Goal: Use online tool/utility: Utilize a website feature to perform a specific function

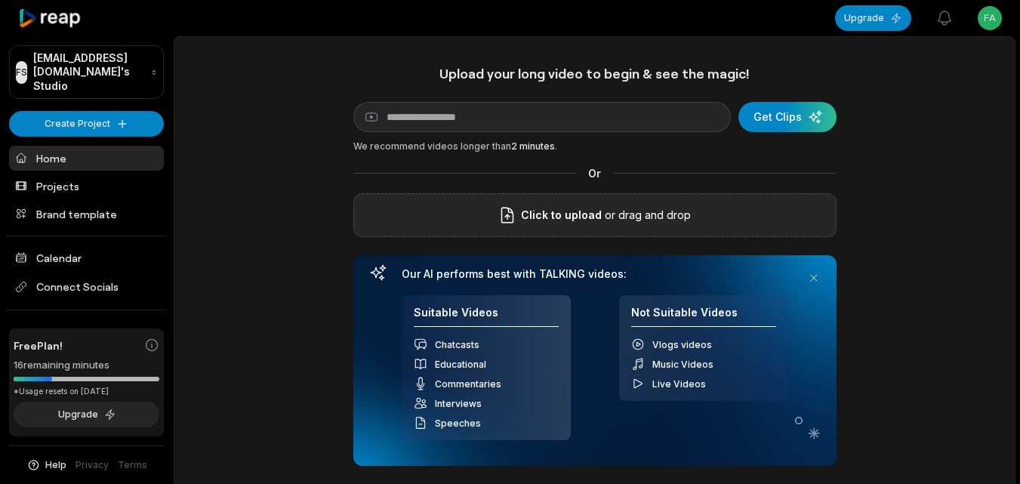
click at [568, 221] on span "Click to upload" at bounding box center [561, 215] width 81 height 18
click at [0, 0] on input "Click to upload" at bounding box center [0, 0] width 0 height 0
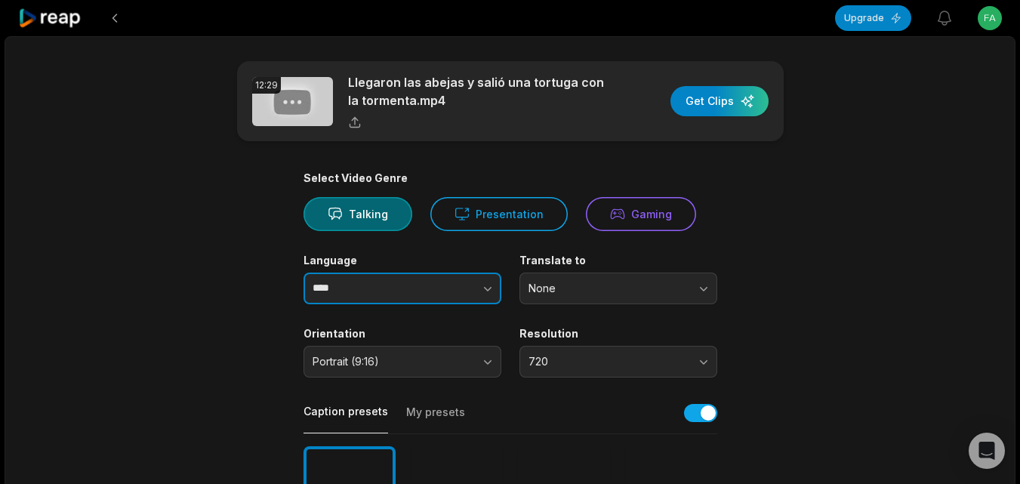
click at [488, 294] on icon "button" at bounding box center [487, 288] width 15 height 15
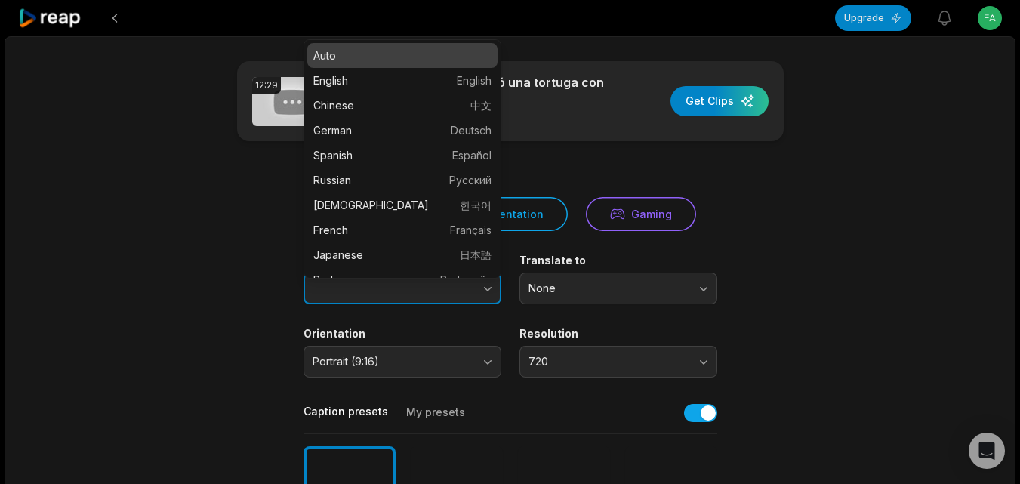
type input "*******"
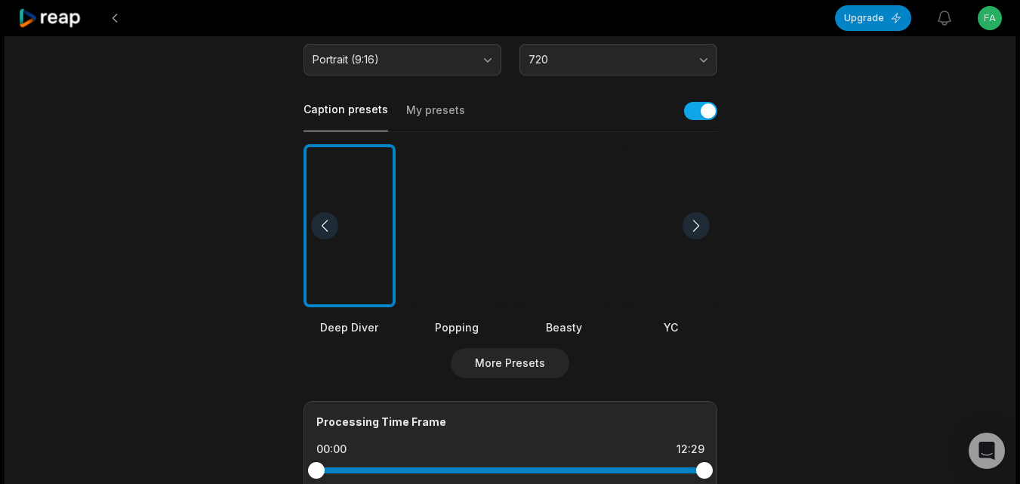
click at [588, 243] on div at bounding box center [564, 226] width 92 height 164
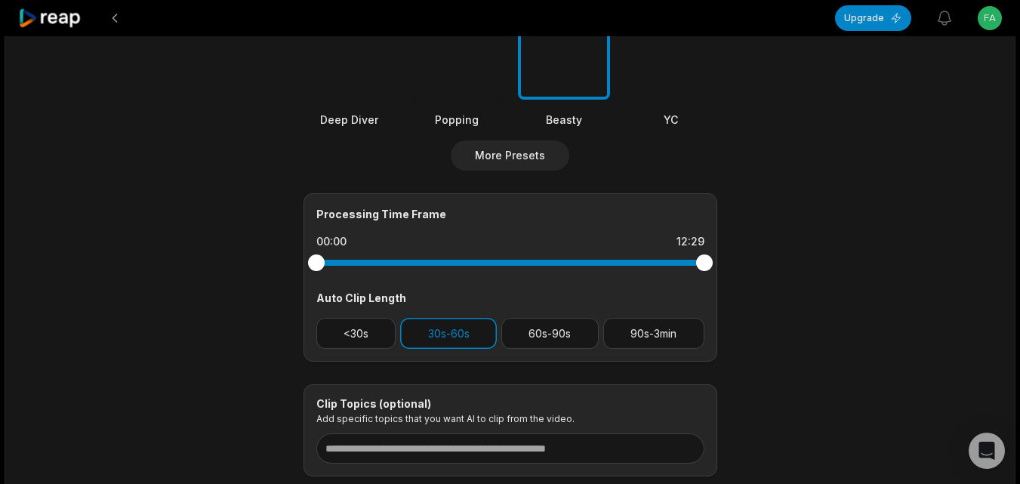
scroll to position [611, 0]
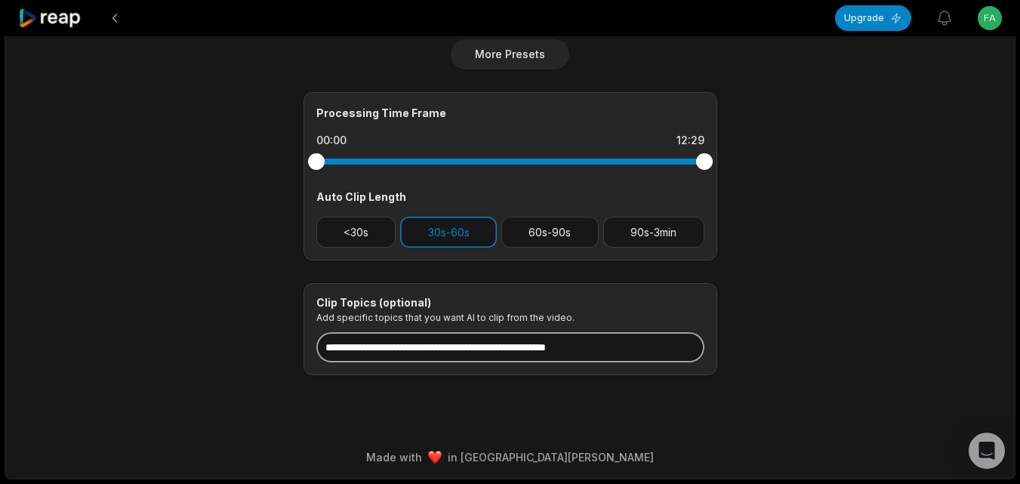
click at [527, 349] on input at bounding box center [510, 347] width 388 height 30
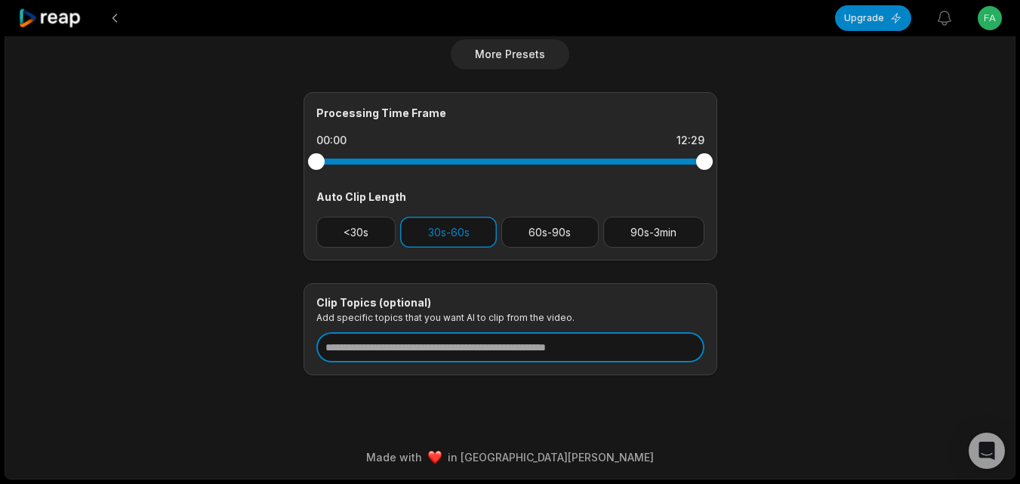
paste input "**********"
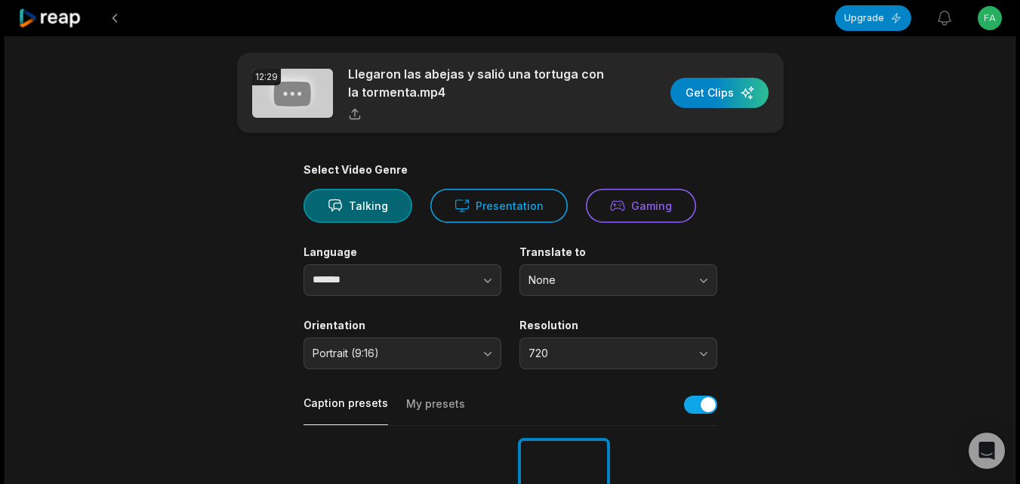
scroll to position [0, 0]
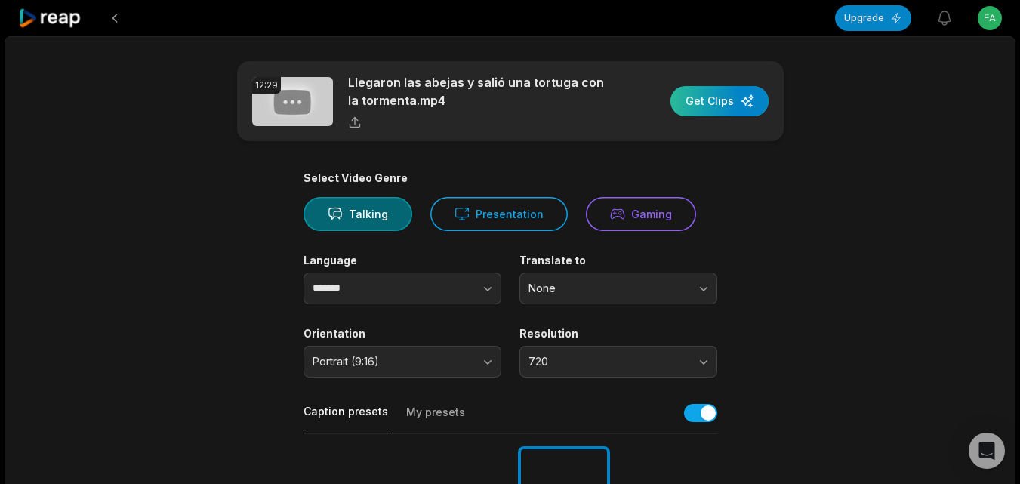
type input "**********"
click at [709, 109] on div "button" at bounding box center [719, 101] width 98 height 30
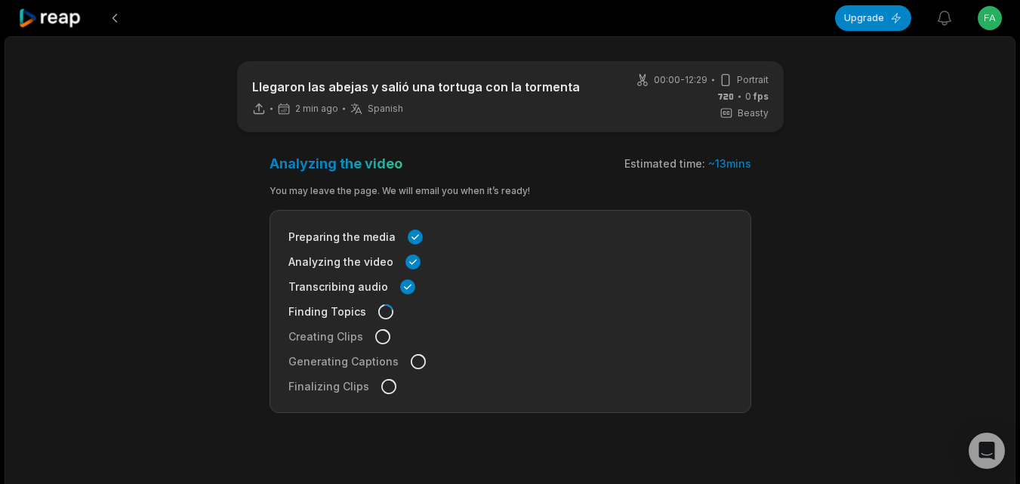
drag, startPoint x: 49, startPoint y: 14, endPoint x: 229, endPoint y: 149, distance: 224.3
click at [50, 15] on icon at bounding box center [50, 18] width 64 height 20
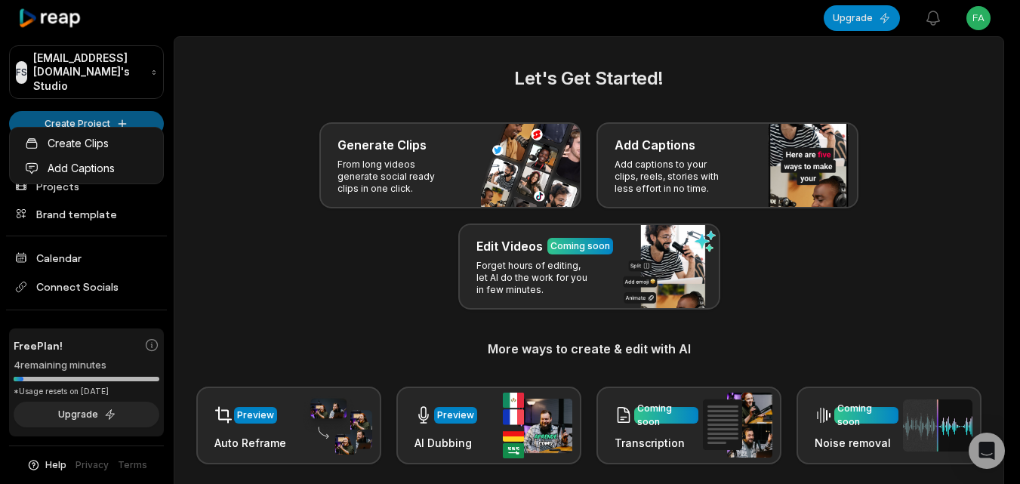
click at [121, 115] on html "FS Fabiennevandevelde@sozenit.com's Studio Create Project Home Projects Brand t…" at bounding box center [510, 242] width 1020 height 484
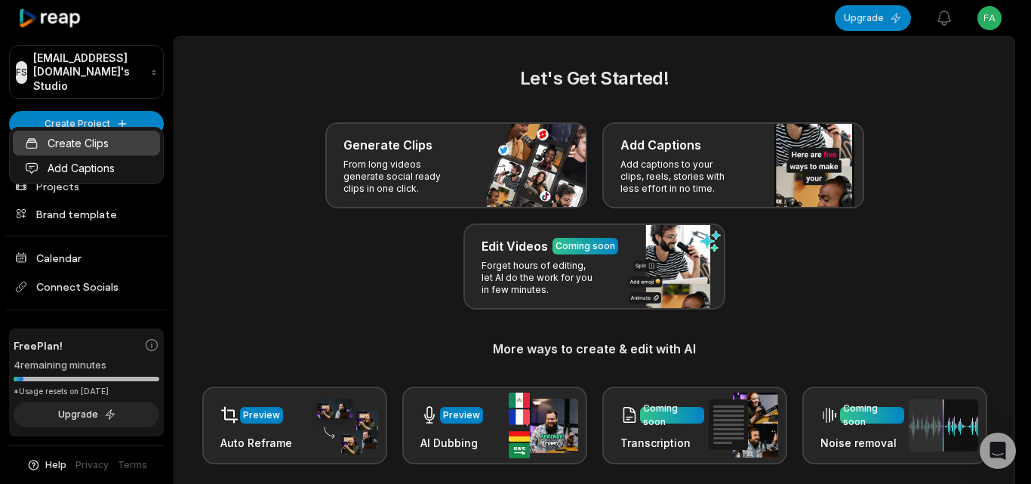
click at [122, 144] on link "Create Clips" at bounding box center [86, 143] width 147 height 25
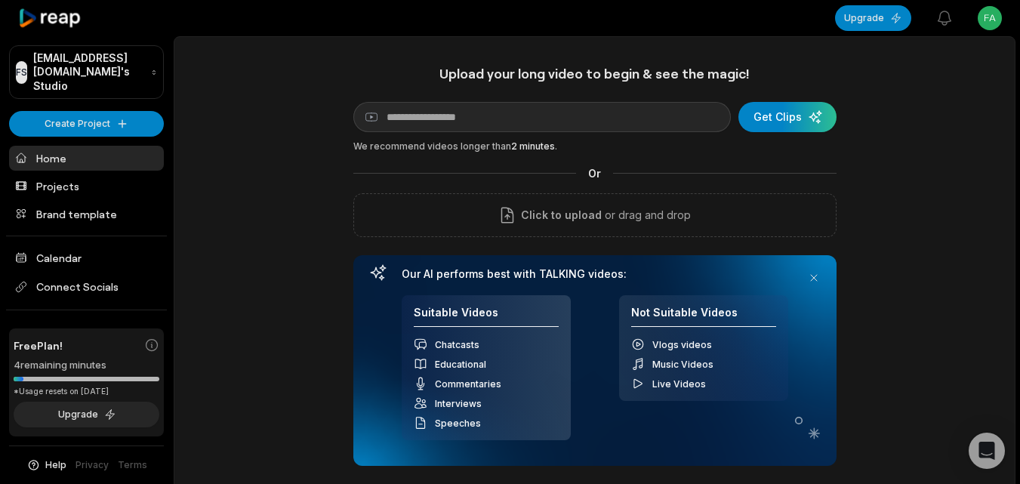
click at [32, 8] on icon at bounding box center [50, 18] width 64 height 20
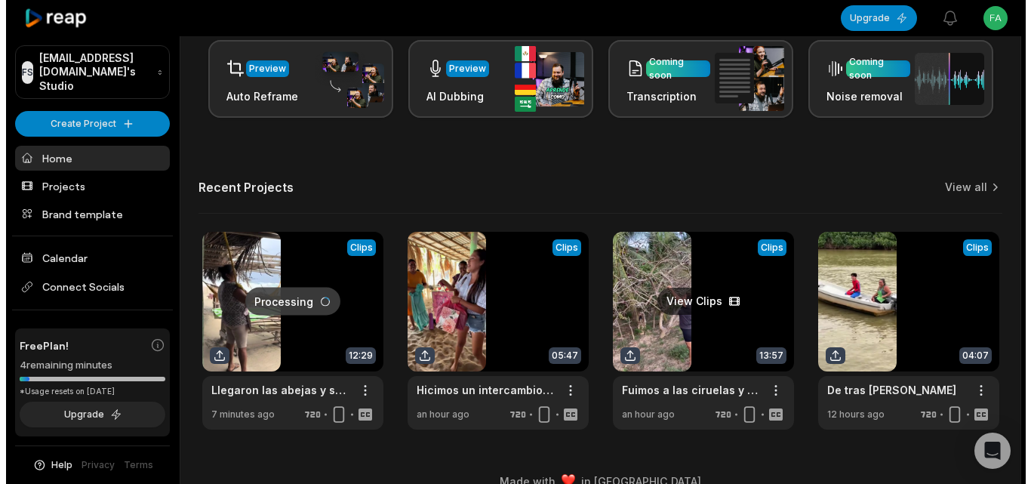
scroll to position [371, 0]
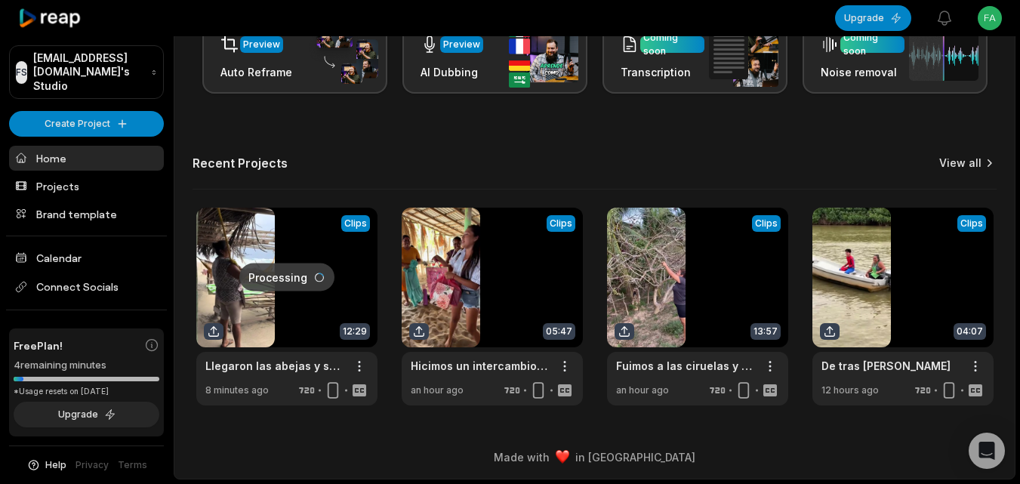
drag, startPoint x: 963, startPoint y: 152, endPoint x: 961, endPoint y: 160, distance: 7.9
click at [965, 152] on div "Let's Get Started! Generate Clips From long videos generate social ready clips …" at bounding box center [594, 49] width 840 height 711
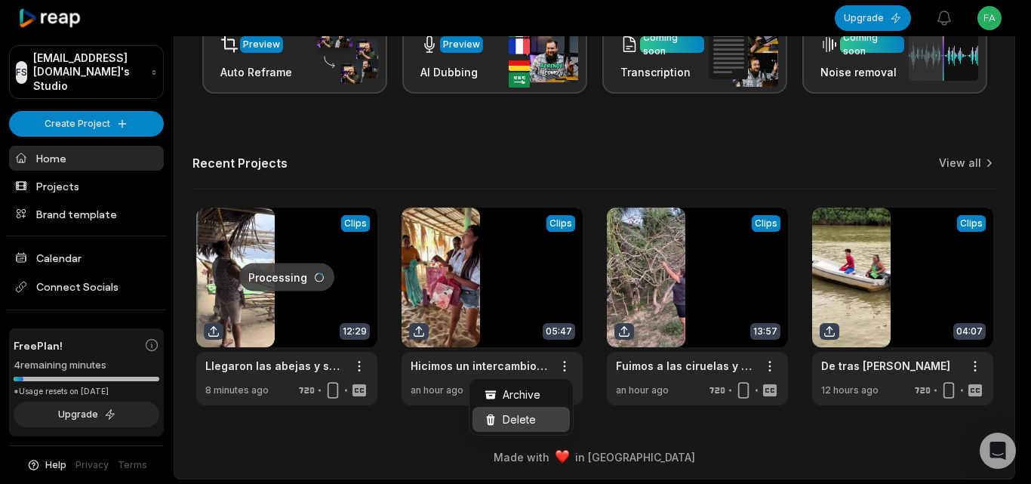
click at [540, 415] on div "Delete" at bounding box center [520, 419] width 97 height 25
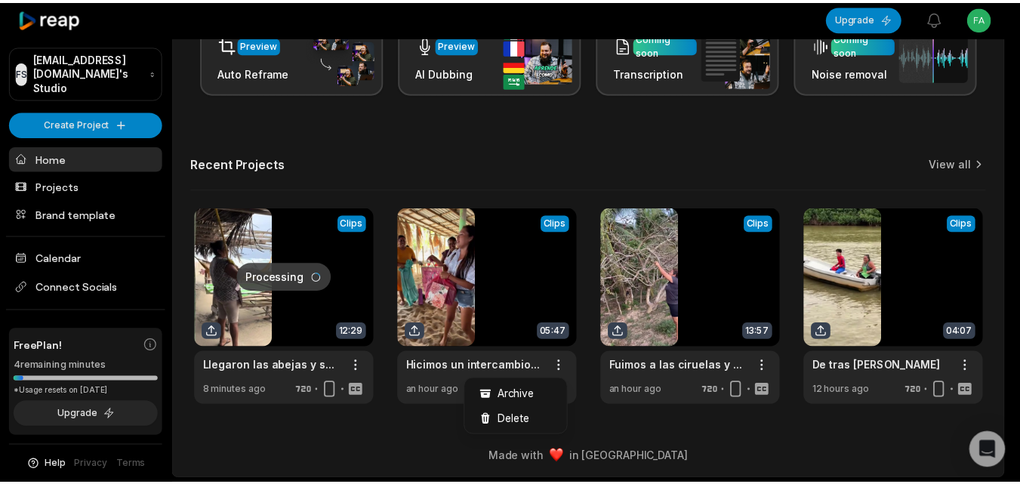
scroll to position [0, 0]
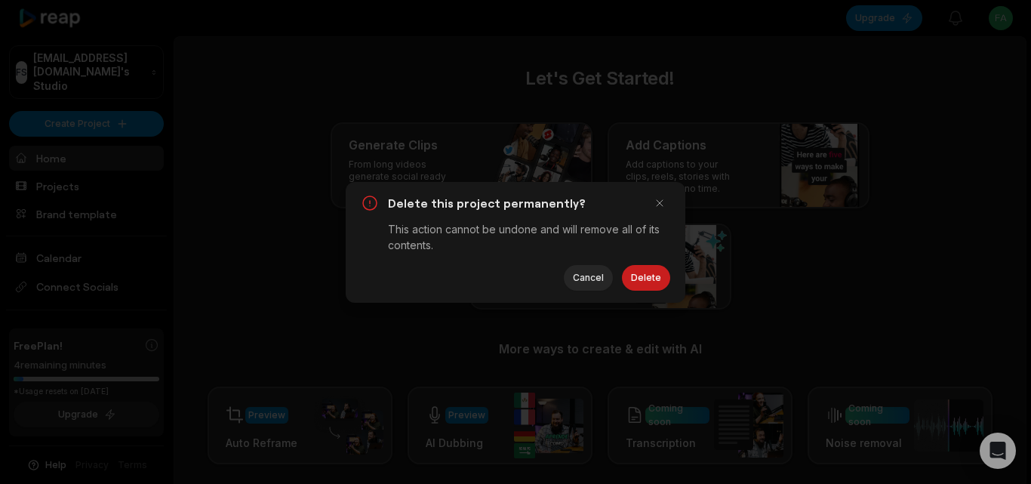
click at [650, 275] on button "Delete" at bounding box center [646, 278] width 48 height 26
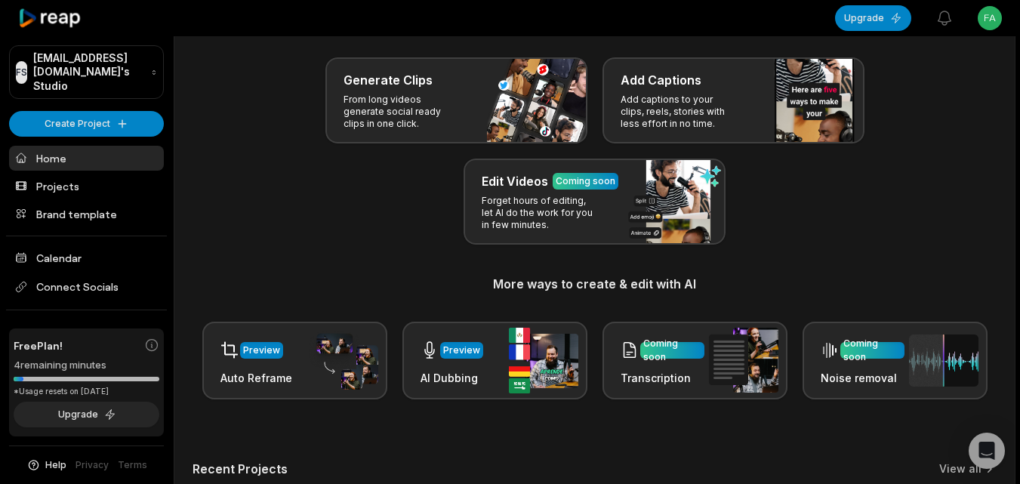
scroll to position [226, 0]
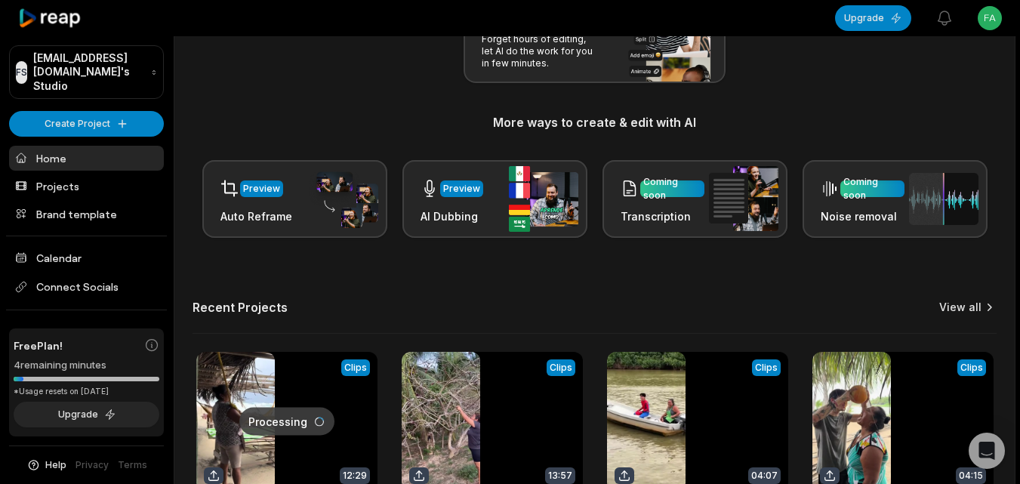
click at [955, 300] on div "Let's Get Started! Generate Clips From long videos generate social ready clips …" at bounding box center [594, 193] width 840 height 711
click at [955, 300] on link "View all" at bounding box center [960, 307] width 42 height 15
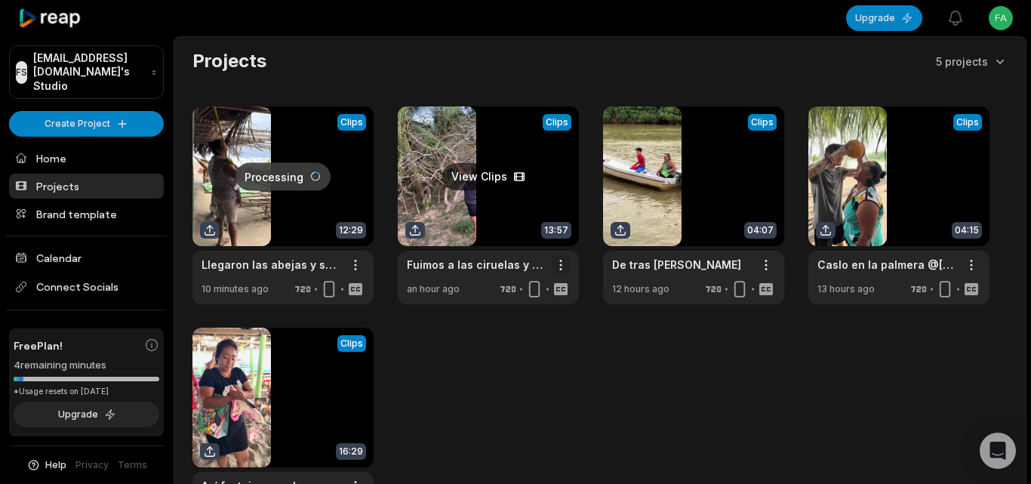
click at [558, 266] on html "FS [EMAIL_ADDRESS][DOMAIN_NAME]'s Studio Create Project Home Projects Brand tem…" at bounding box center [515, 242] width 1031 height 484
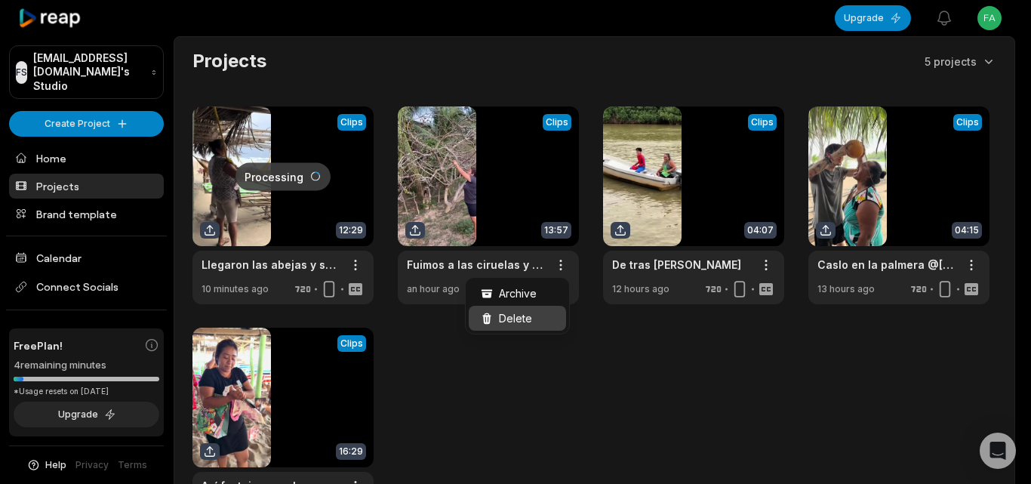
click at [523, 317] on span "Delete" at bounding box center [515, 318] width 33 height 16
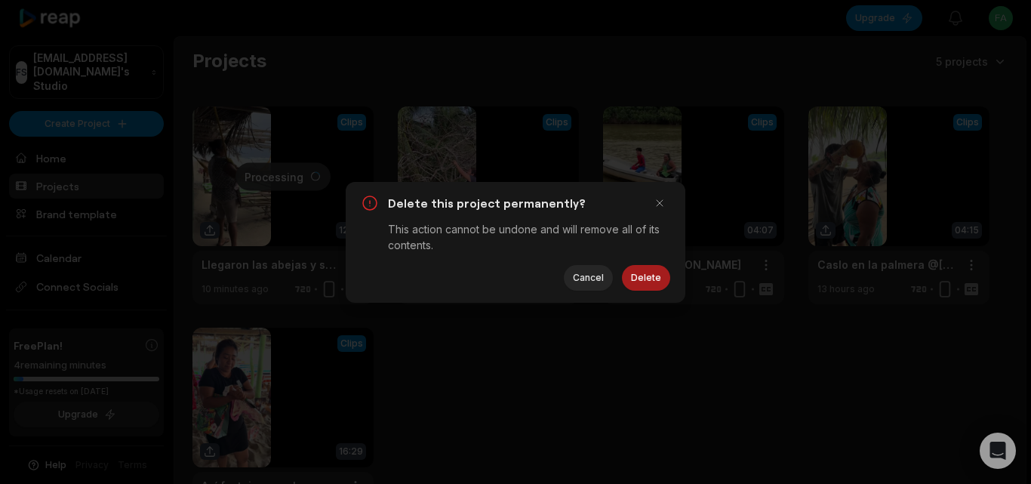
click at [634, 278] on button "Delete" at bounding box center [646, 278] width 48 height 26
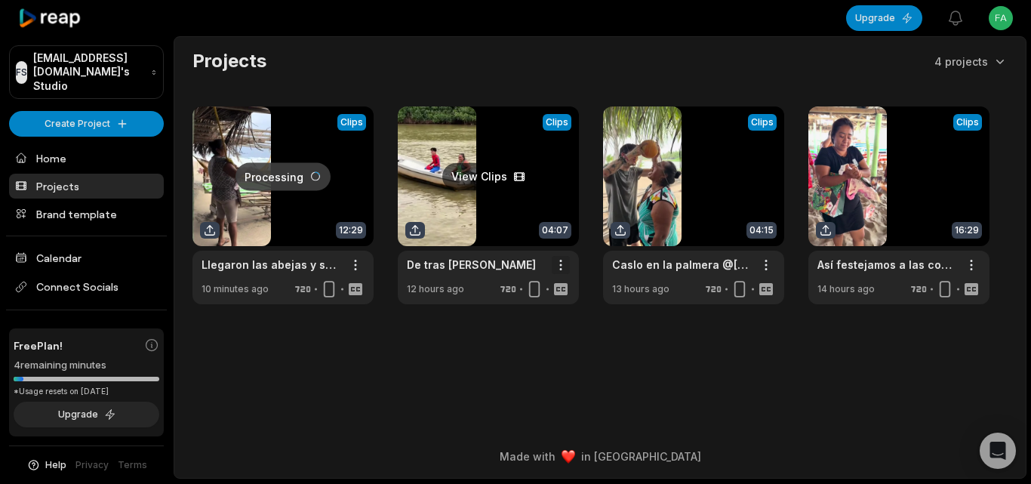
click at [554, 263] on html "FS [EMAIL_ADDRESS][DOMAIN_NAME]'s Studio Create Project Home Projects Brand tem…" at bounding box center [515, 242] width 1031 height 484
click at [543, 317] on div "Delete" at bounding box center [517, 318] width 97 height 25
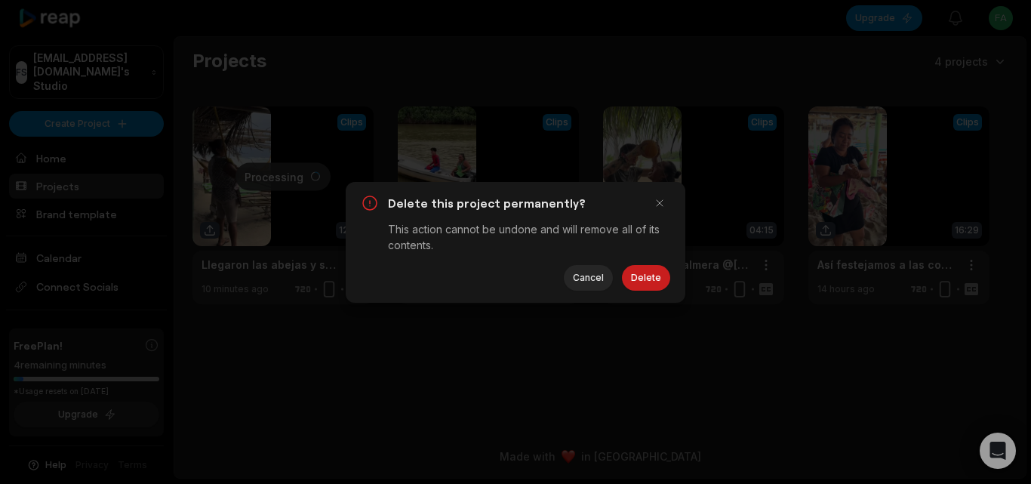
click at [648, 275] on button "Delete" at bounding box center [646, 278] width 48 height 26
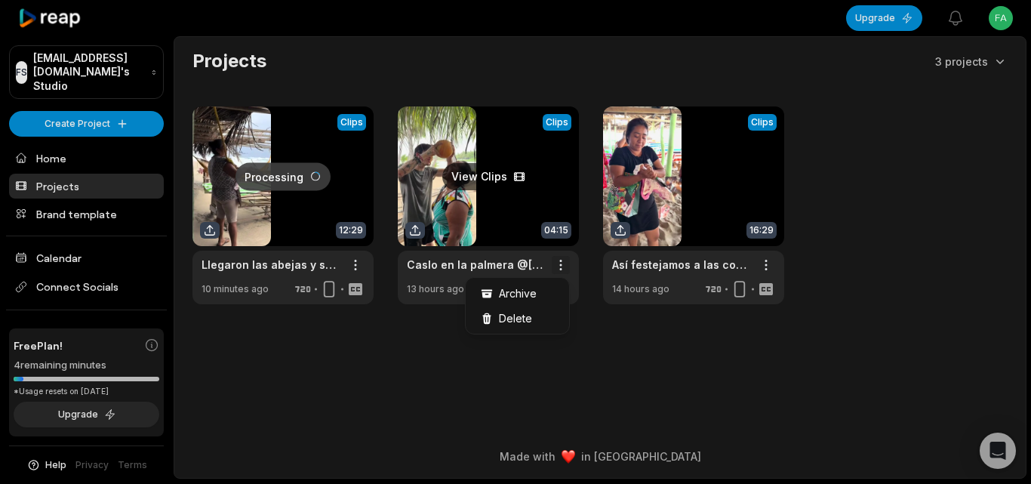
click at [561, 268] on html "FS [EMAIL_ADDRESS][DOMAIN_NAME]'s Studio Create Project Home Projects Brand tem…" at bounding box center [515, 242] width 1031 height 484
click at [555, 322] on div "Delete" at bounding box center [517, 318] width 97 height 25
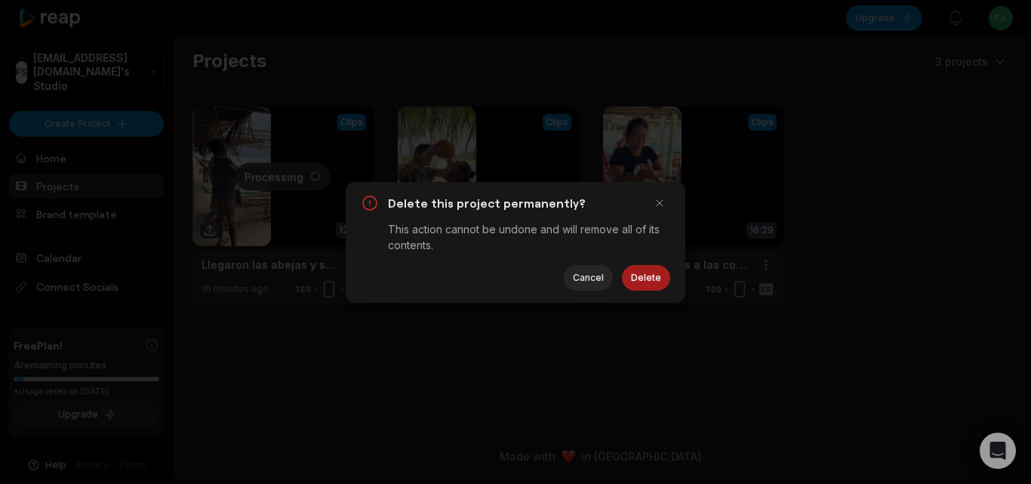
click at [646, 279] on button "Delete" at bounding box center [646, 278] width 48 height 26
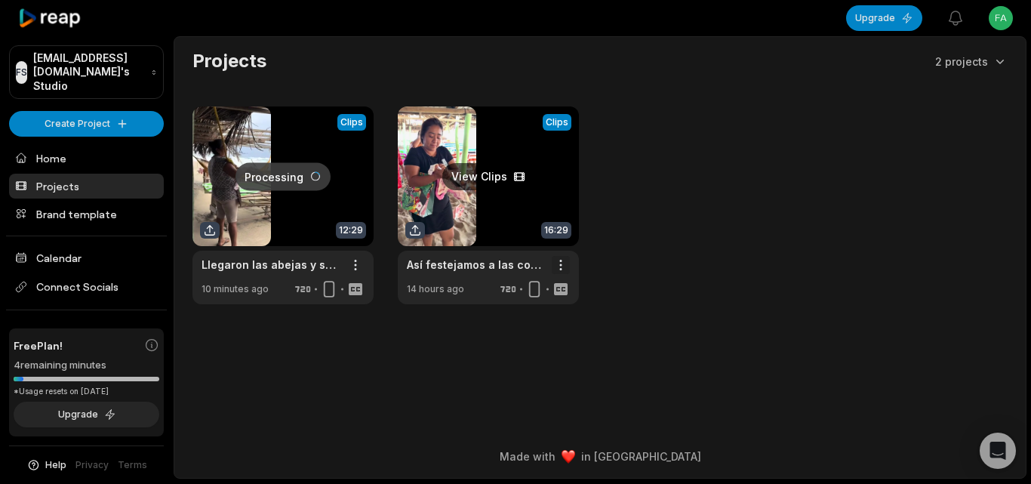
click at [558, 270] on html "FS [EMAIL_ADDRESS][DOMAIN_NAME]'s Studio Create Project Home Projects Brand tem…" at bounding box center [515, 242] width 1031 height 484
click at [554, 317] on div "Delete" at bounding box center [517, 318] width 97 height 25
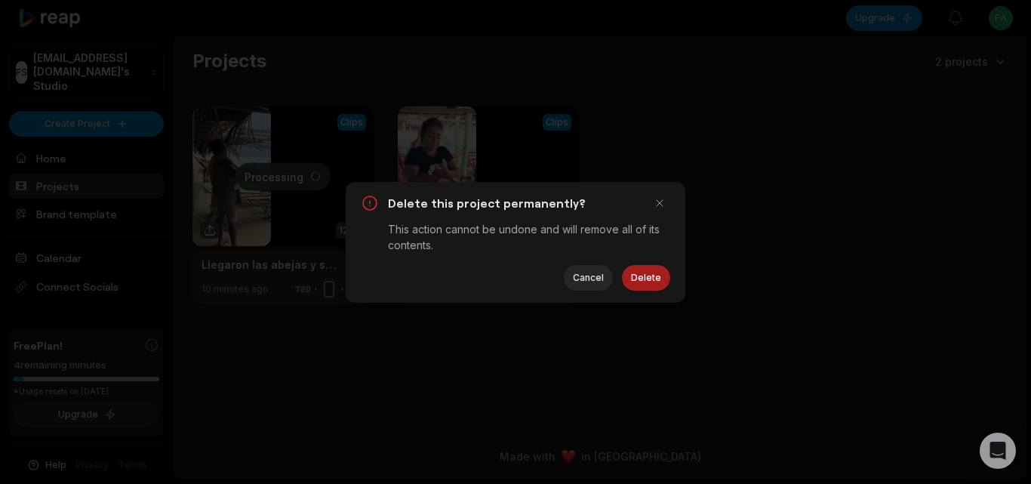
click at [638, 280] on button "Delete" at bounding box center [646, 278] width 48 height 26
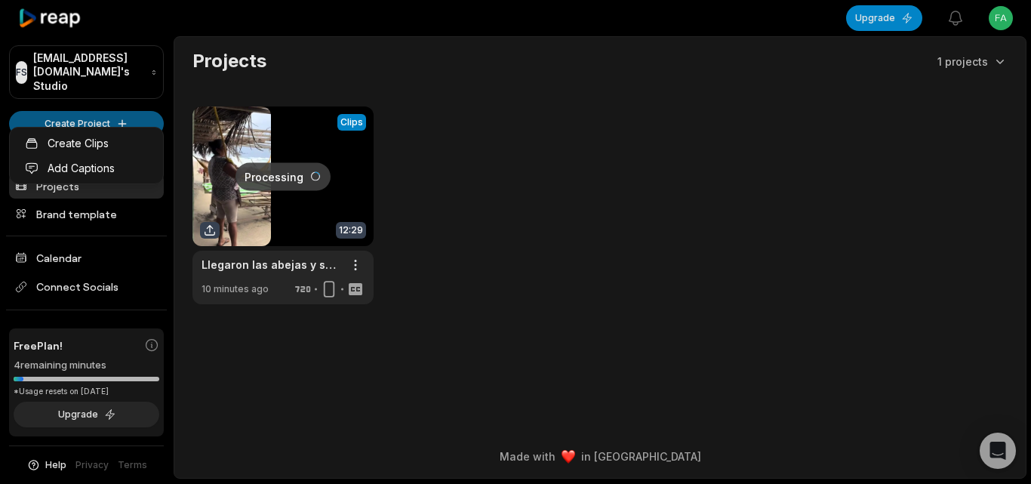
click at [61, 118] on html "FS [EMAIL_ADDRESS][DOMAIN_NAME]'s Studio Create Project Home Projects Brand tem…" at bounding box center [515, 242] width 1031 height 484
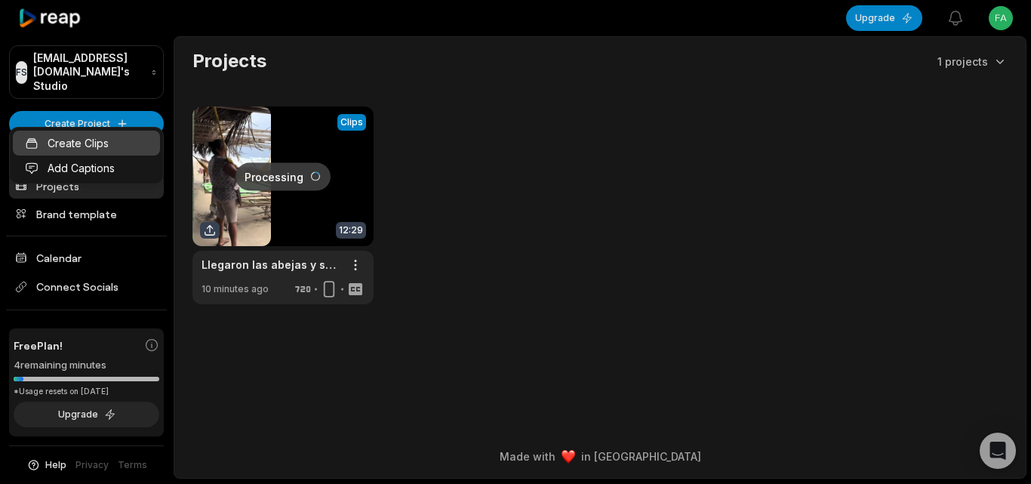
click at [92, 142] on link "Create Clips" at bounding box center [86, 143] width 147 height 25
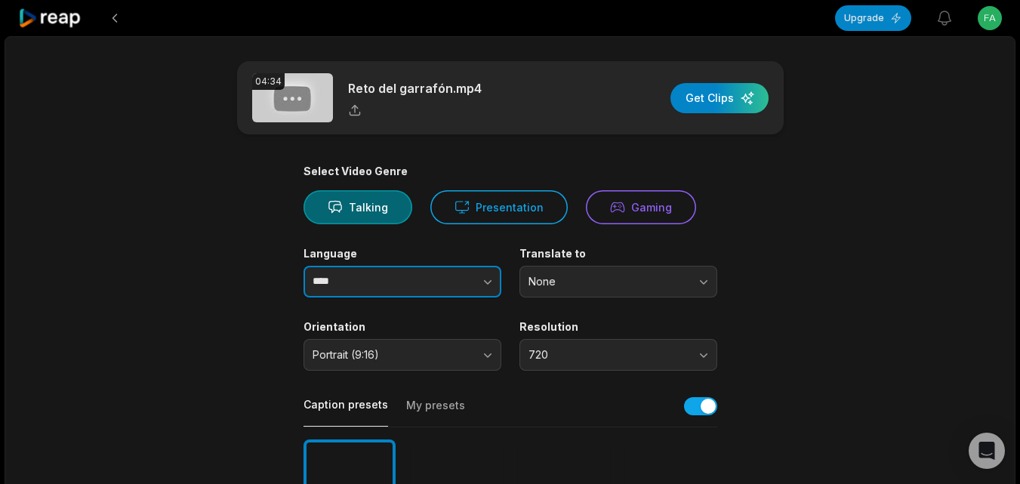
click at [386, 285] on input "****" at bounding box center [402, 282] width 198 height 32
click at [495, 280] on button "button" at bounding box center [457, 282] width 86 height 32
click at [477, 285] on button "button" at bounding box center [457, 282] width 86 height 32
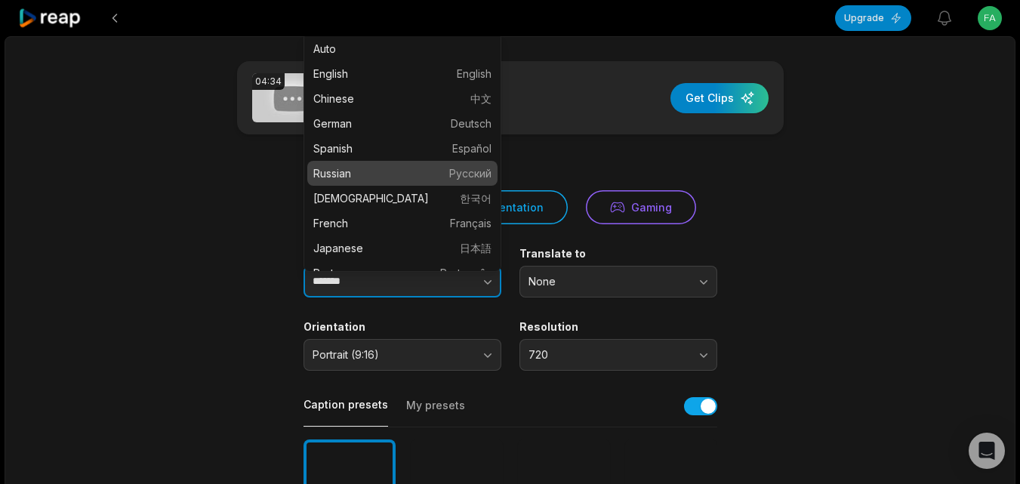
type input "*******"
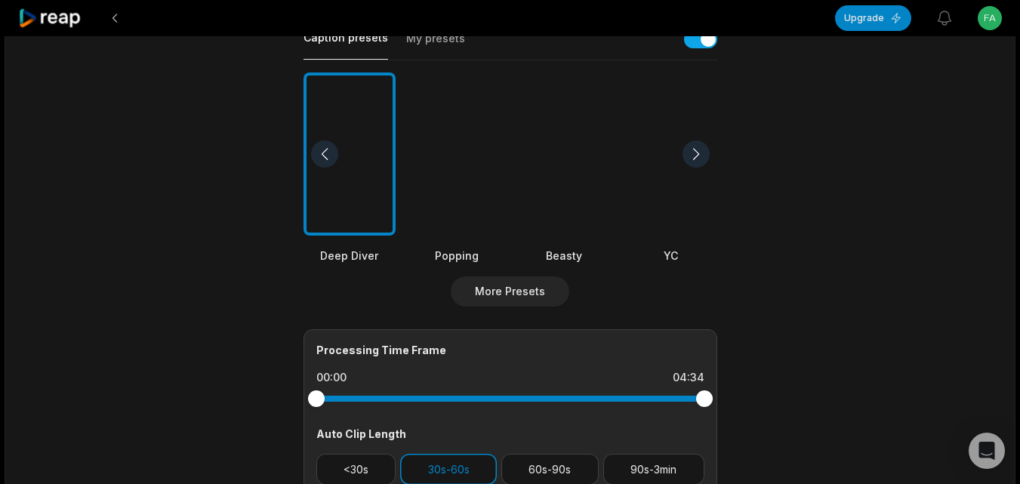
scroll to position [377, 0]
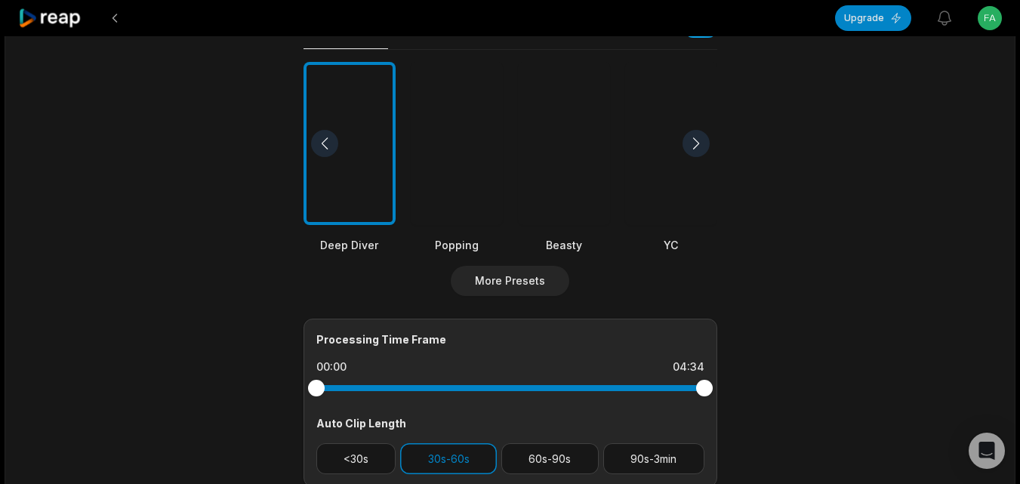
click at [590, 218] on div at bounding box center [564, 144] width 92 height 164
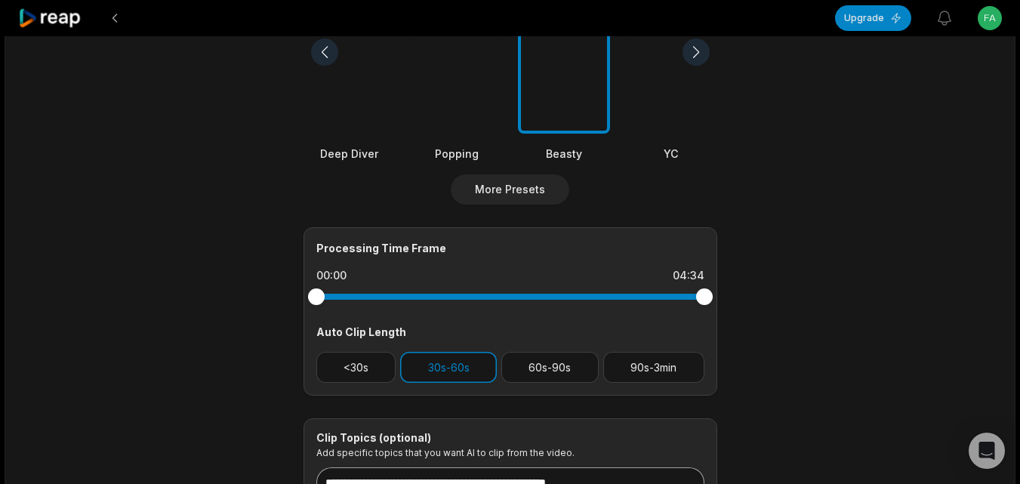
scroll to position [604, 0]
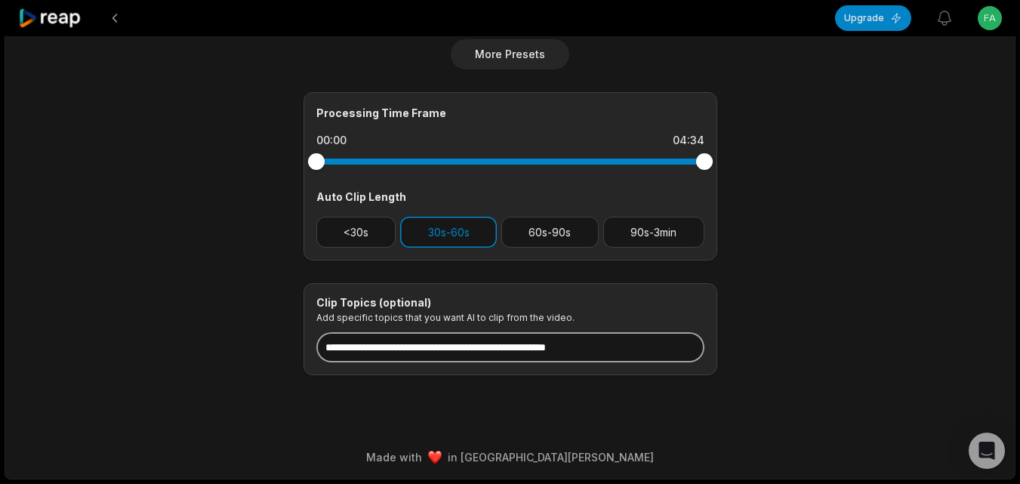
click at [545, 352] on input at bounding box center [510, 347] width 388 height 30
paste input "**********"
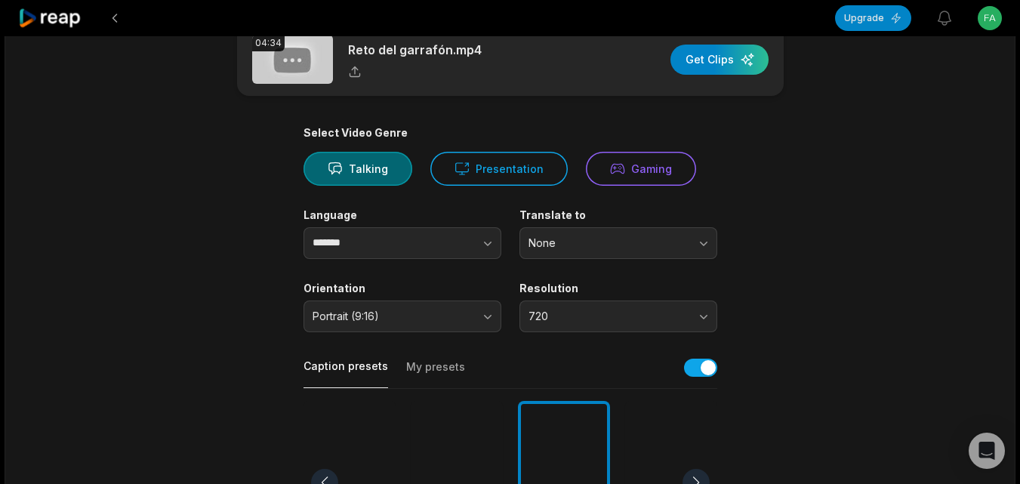
scroll to position [0, 0]
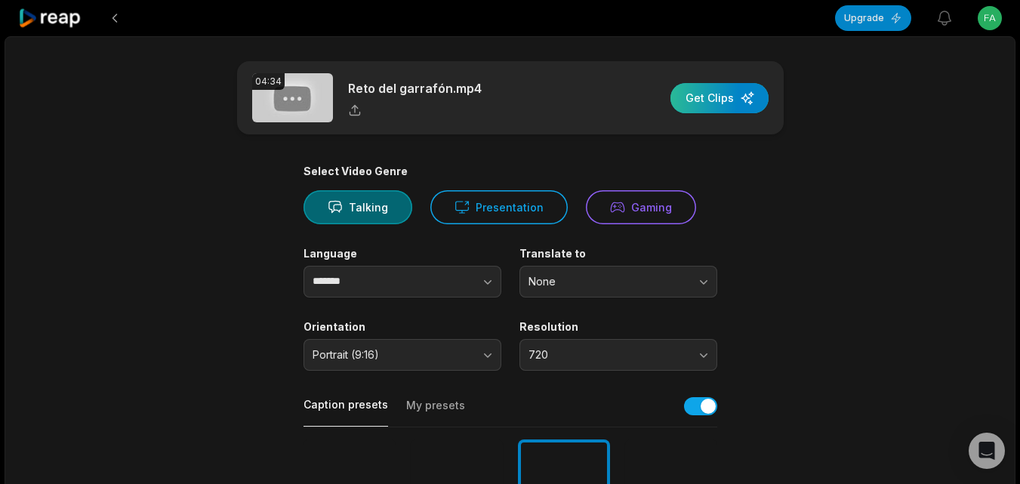
type input "**********"
click at [709, 97] on div "button" at bounding box center [719, 98] width 98 height 30
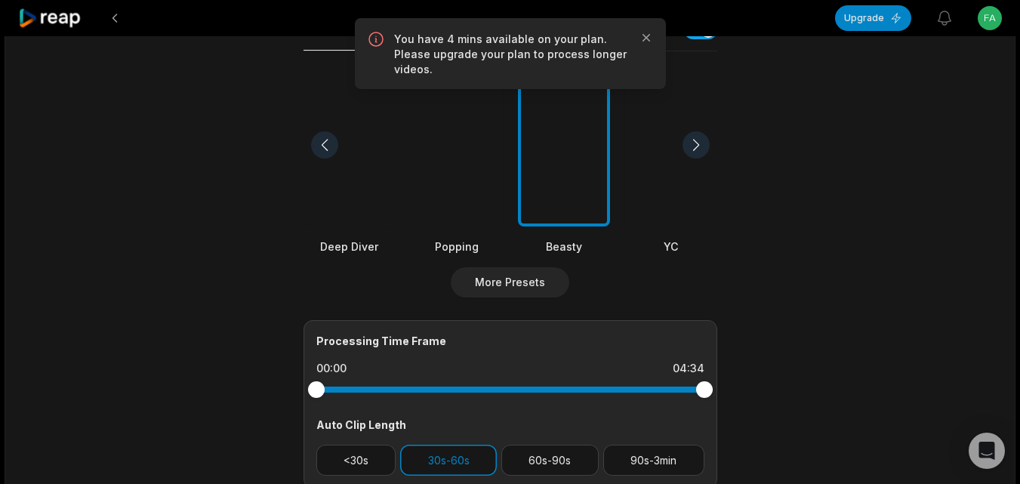
scroll to position [377, 0]
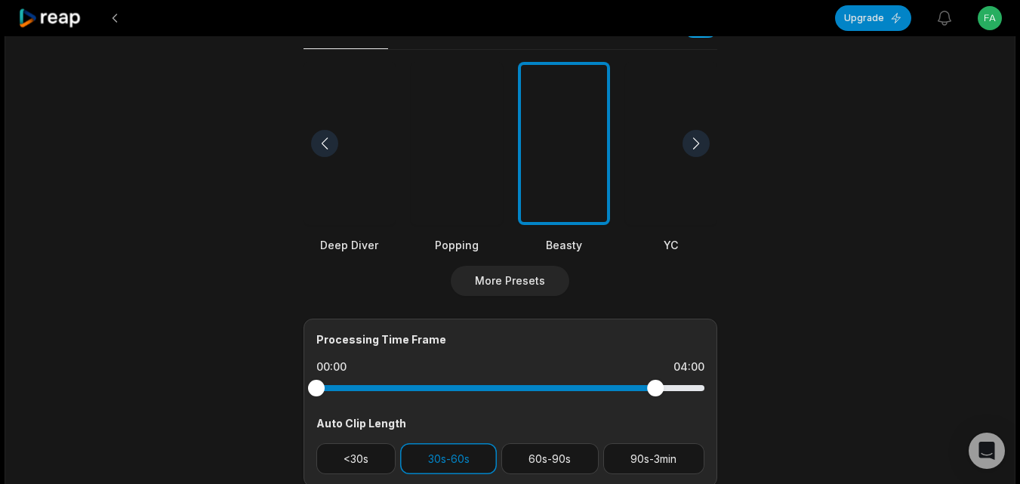
drag, startPoint x: 702, startPoint y: 389, endPoint x: 654, endPoint y: 396, distance: 48.1
click at [654, 396] on div at bounding box center [510, 387] width 388 height 27
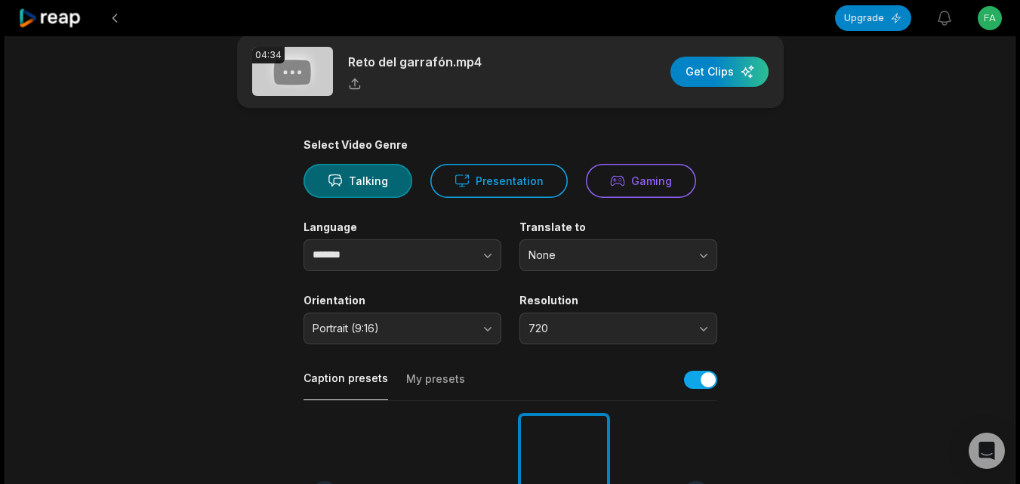
scroll to position [0, 0]
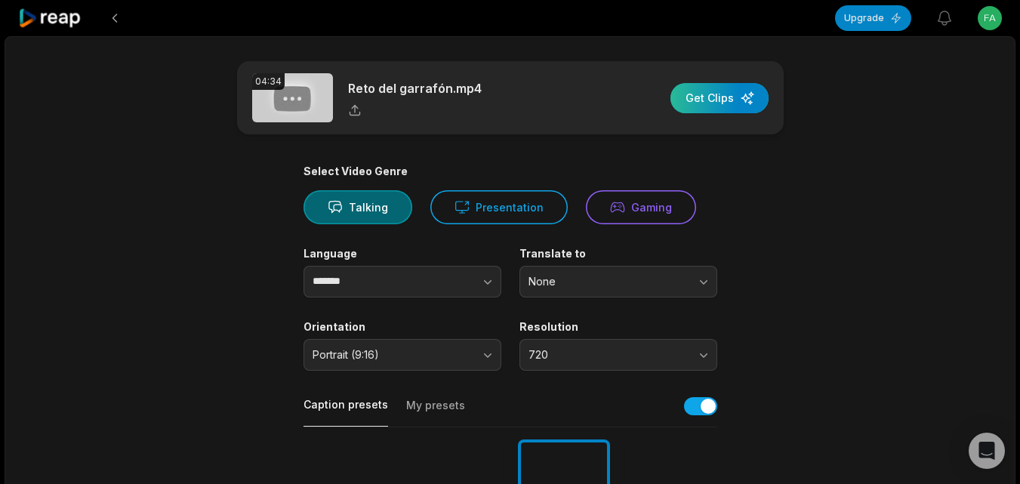
click at [706, 103] on div "button" at bounding box center [719, 98] width 98 height 30
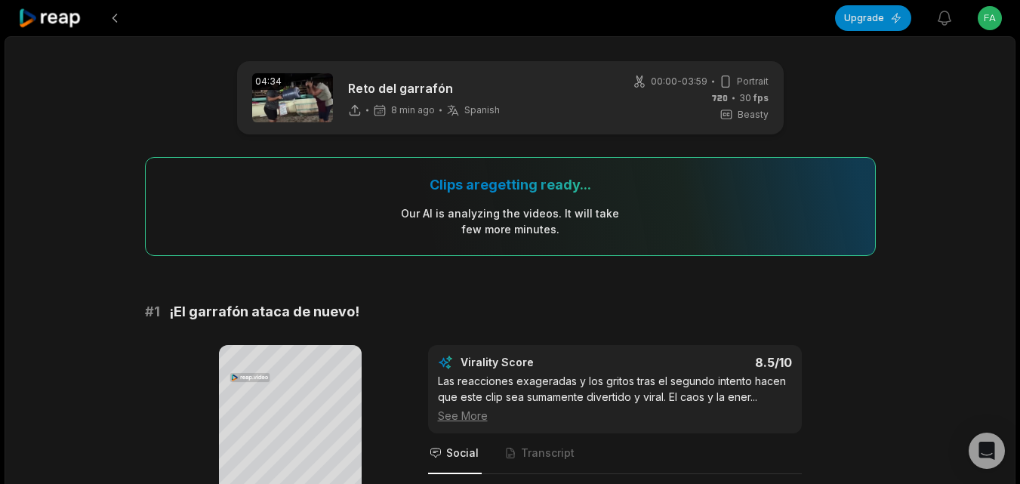
click at [57, 8] on icon at bounding box center [50, 18] width 64 height 20
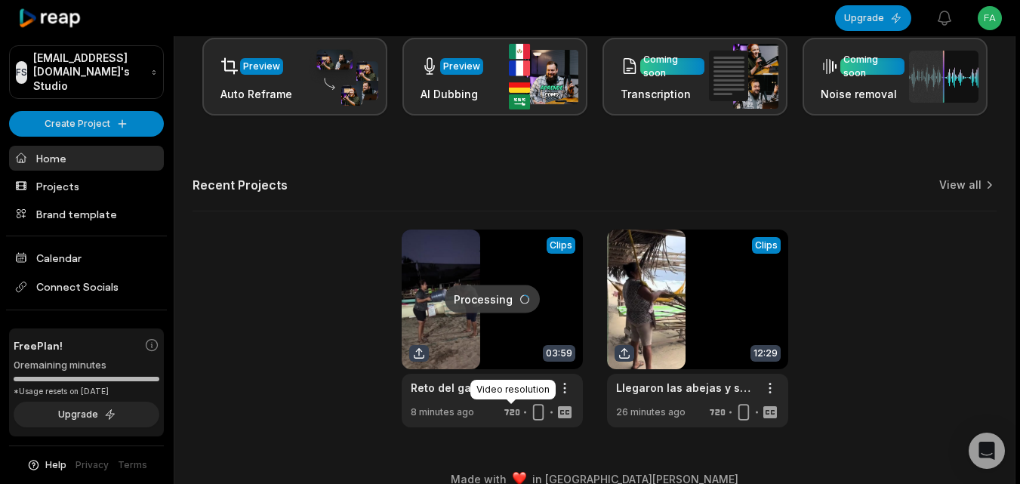
scroll to position [371, 0]
